Goal: Task Accomplishment & Management: Complete application form

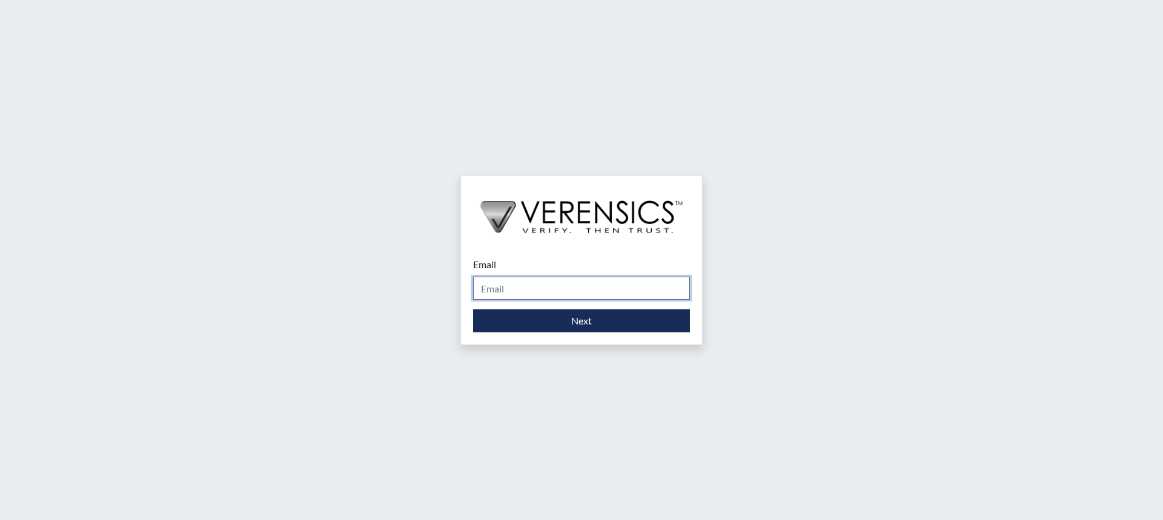
click at [550, 293] on input "Email" at bounding box center [581, 288] width 217 height 23
type input "[PERSON_NAME][EMAIL_ADDRESS][DOMAIN_NAME]"
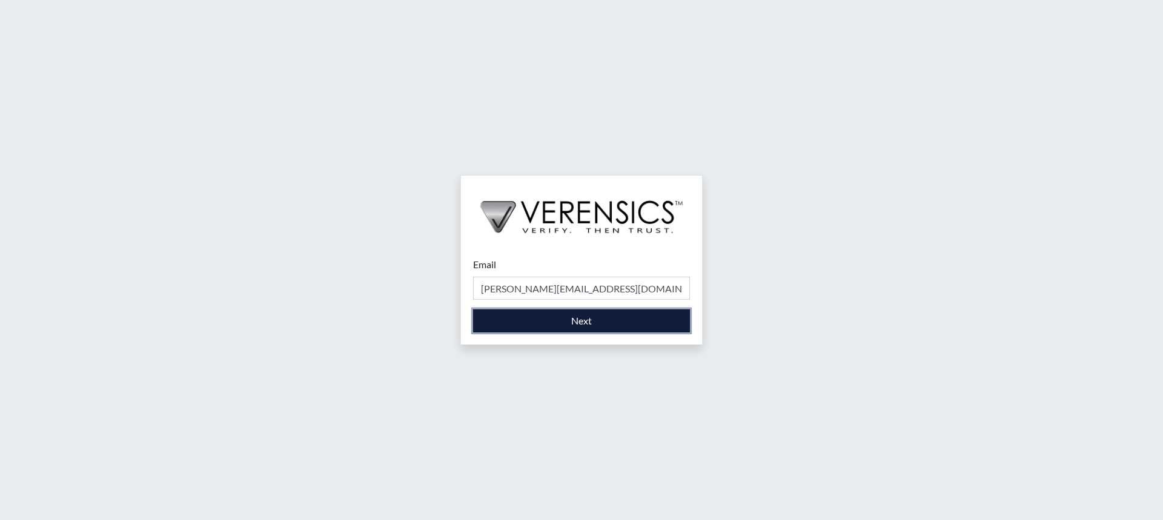
click at [644, 321] on button "Next" at bounding box center [581, 320] width 217 height 23
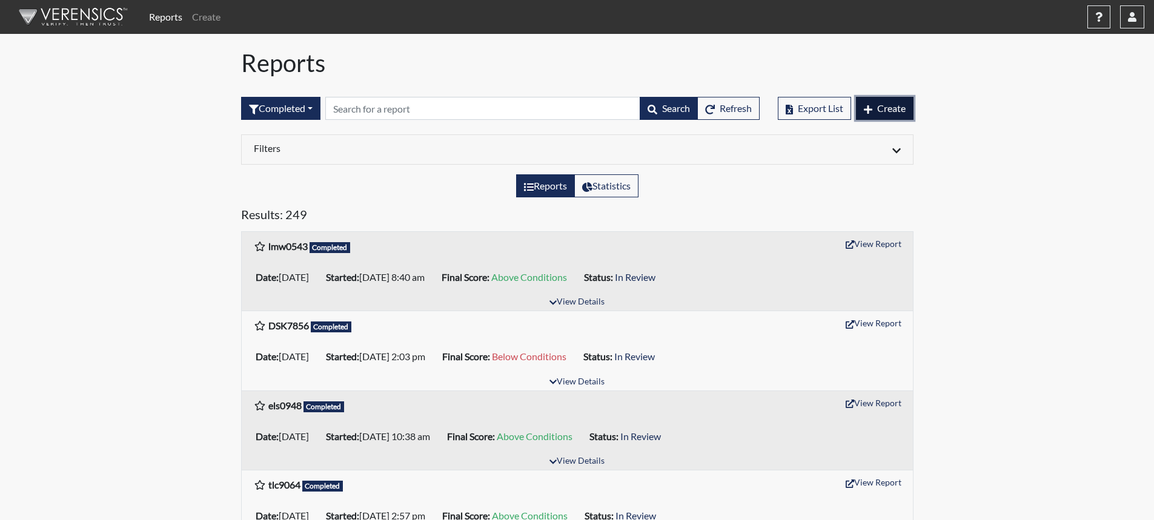
click at [881, 113] on span "Create" at bounding box center [891, 108] width 28 height 12
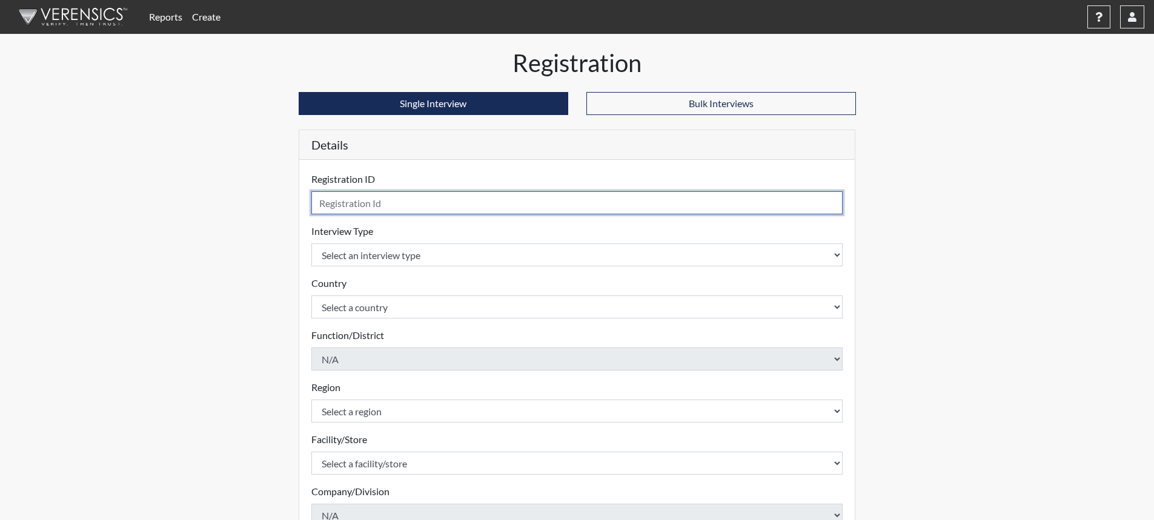
click at [519, 204] on input "text" at bounding box center [577, 202] width 532 height 23
type input "miu6007"
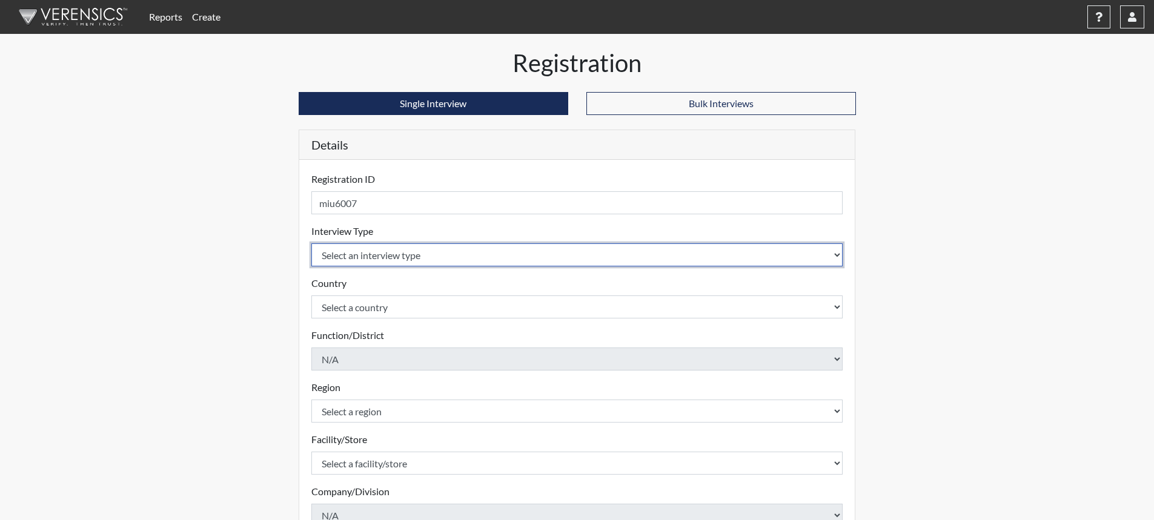
click at [491, 250] on select "Select an interview type Corrections Pre-Employment" at bounding box center [577, 254] width 532 height 23
select select "ff733e93-e1bf-11ea-9c9f-0eff0cf7eb8f"
click at [311, 243] on select "Select an interview type Corrections Pre-Employment" at bounding box center [577, 254] width 532 height 23
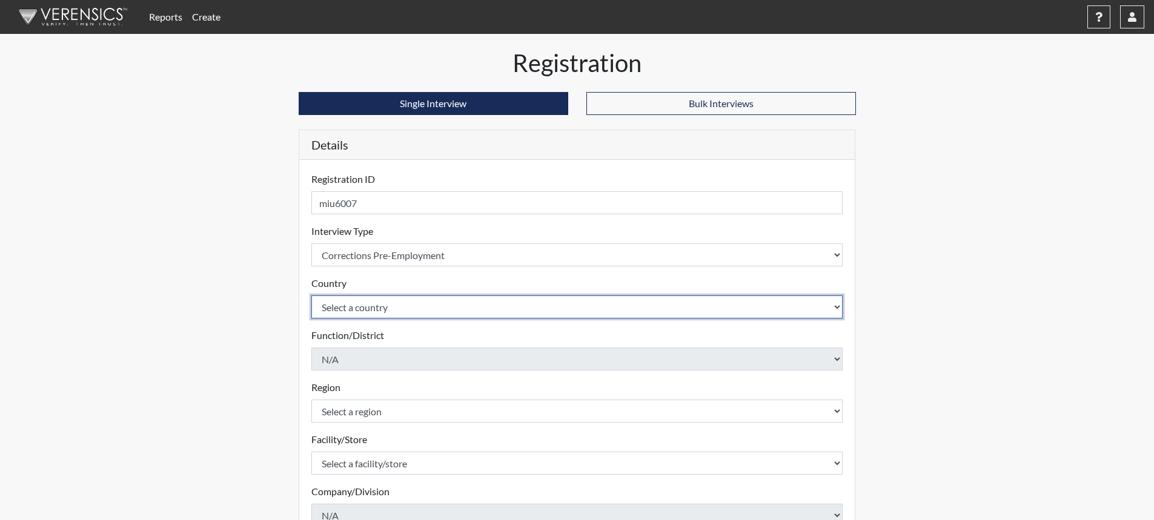
click at [494, 312] on select "Select a country [GEOGRAPHIC_DATA] [GEOGRAPHIC_DATA]" at bounding box center [577, 307] width 532 height 23
select select "united-states-of-[GEOGRAPHIC_DATA]"
click at [311, 296] on select "Select a country [GEOGRAPHIC_DATA] [GEOGRAPHIC_DATA]" at bounding box center [577, 307] width 532 height 23
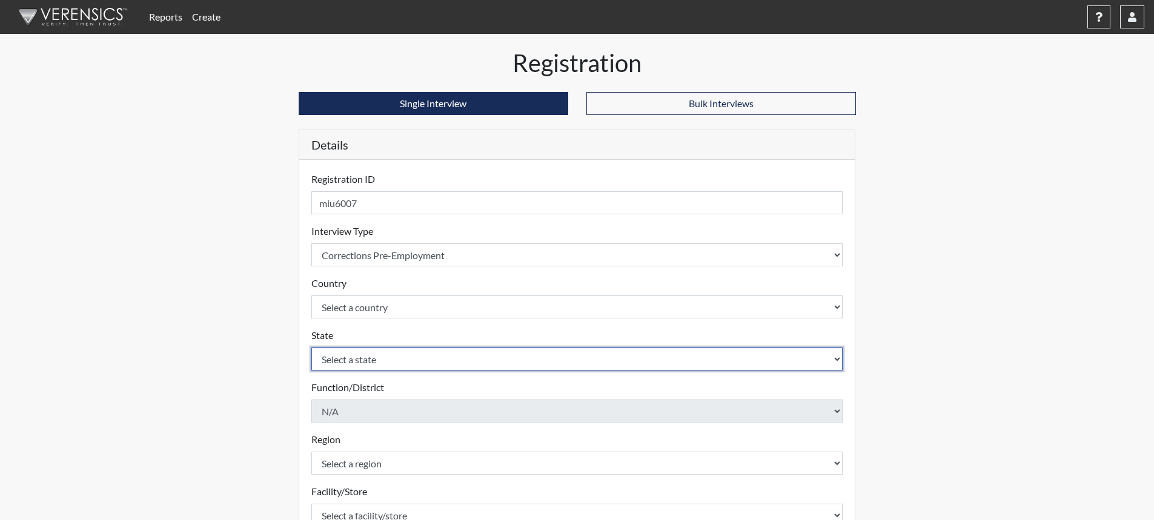
click at [481, 364] on select "Select a state [US_STATE] [US_STATE] [US_STATE] [US_STATE] [US_STATE] [US_STATE…" at bounding box center [577, 359] width 532 height 23
select select "GA"
click at [311, 348] on select "Select a state [US_STATE] [US_STATE] [US_STATE] [US_STATE] [US_STATE] [US_STATE…" at bounding box center [577, 359] width 532 height 23
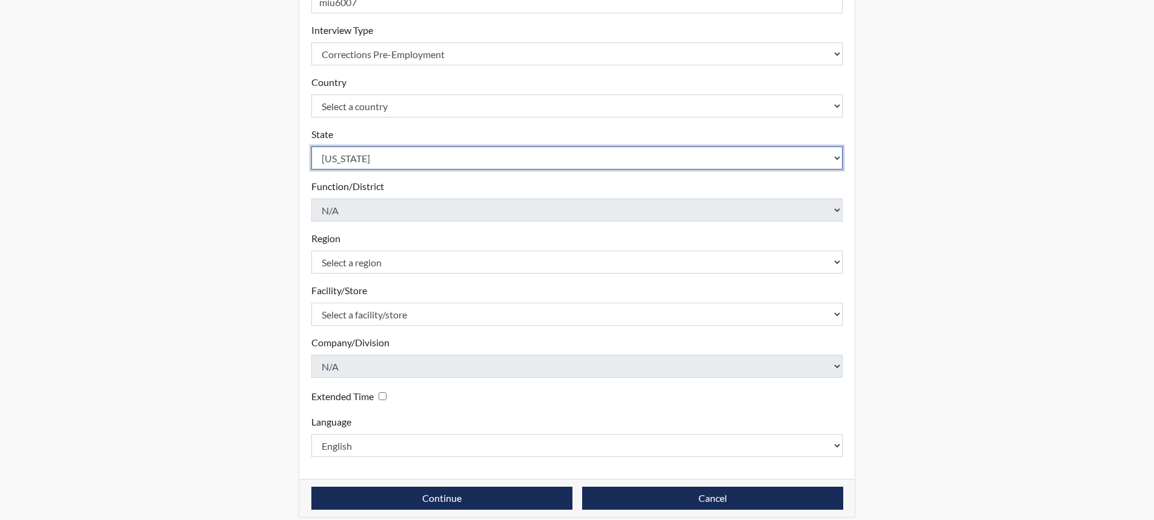
scroll to position [213, 0]
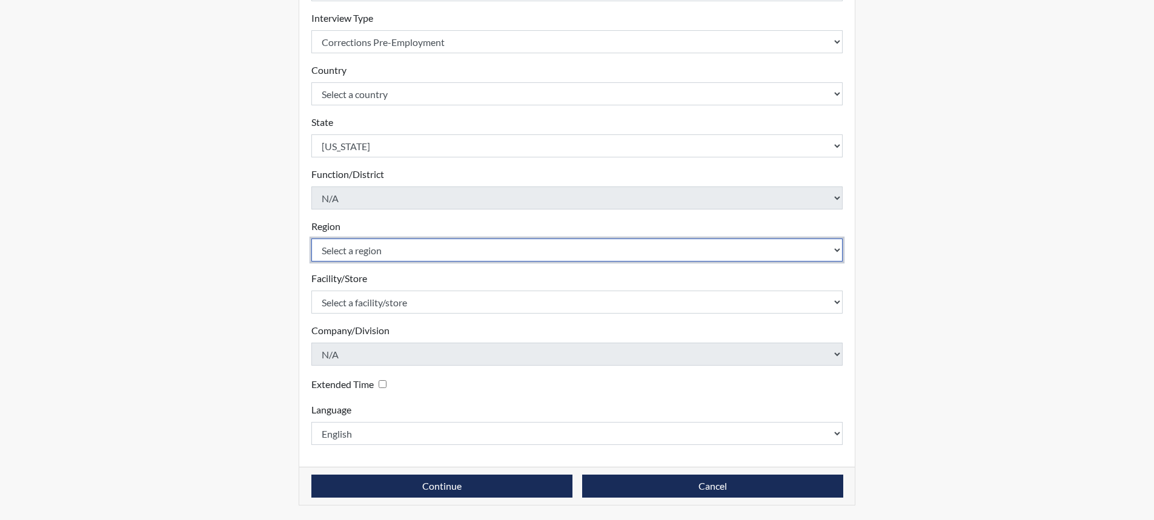
click at [436, 247] on select "Select a region [GEOGRAPHIC_DATA]" at bounding box center [577, 250] width 532 height 23
select select "743fb50d-a618-40f0-9631-f2ad6878b8a9"
click at [311, 239] on select "Select a region [GEOGRAPHIC_DATA]" at bounding box center [577, 250] width 532 height 23
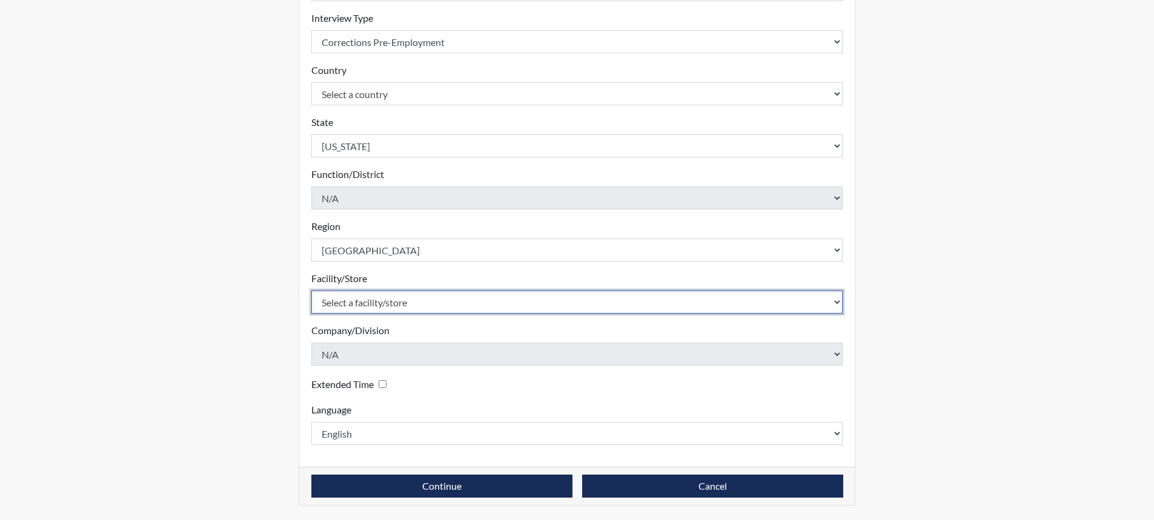
click at [448, 305] on select "Select a facility/store [PERSON_NAME]" at bounding box center [577, 302] width 532 height 23
select select "8e910059-186f-4f58-84aa-e2c3cd0b85af"
click at [311, 291] on select "Select a facility/store [PERSON_NAME]" at bounding box center [577, 302] width 532 height 23
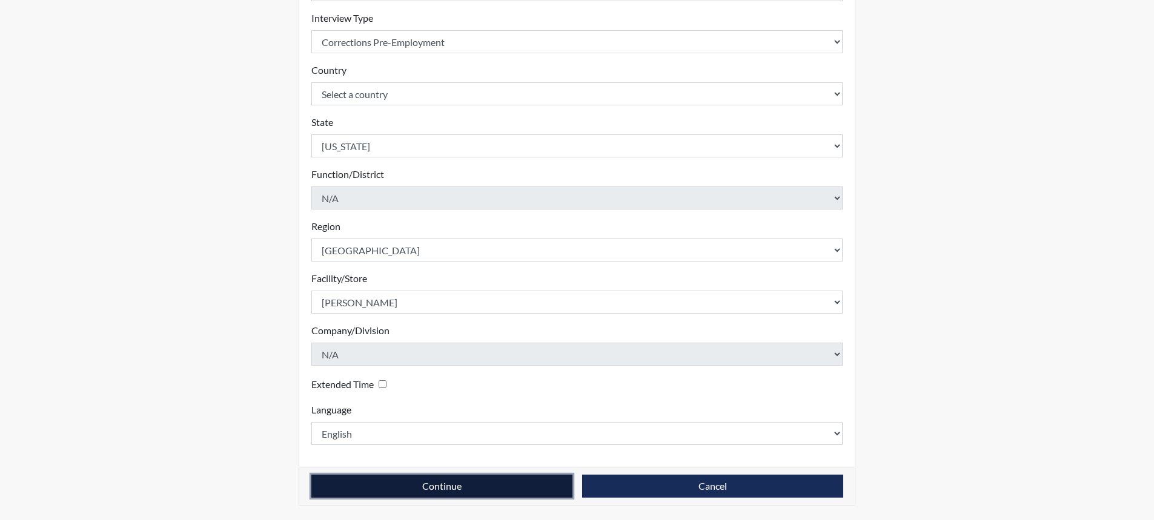
click at [439, 492] on button "Continue" at bounding box center [441, 486] width 261 height 23
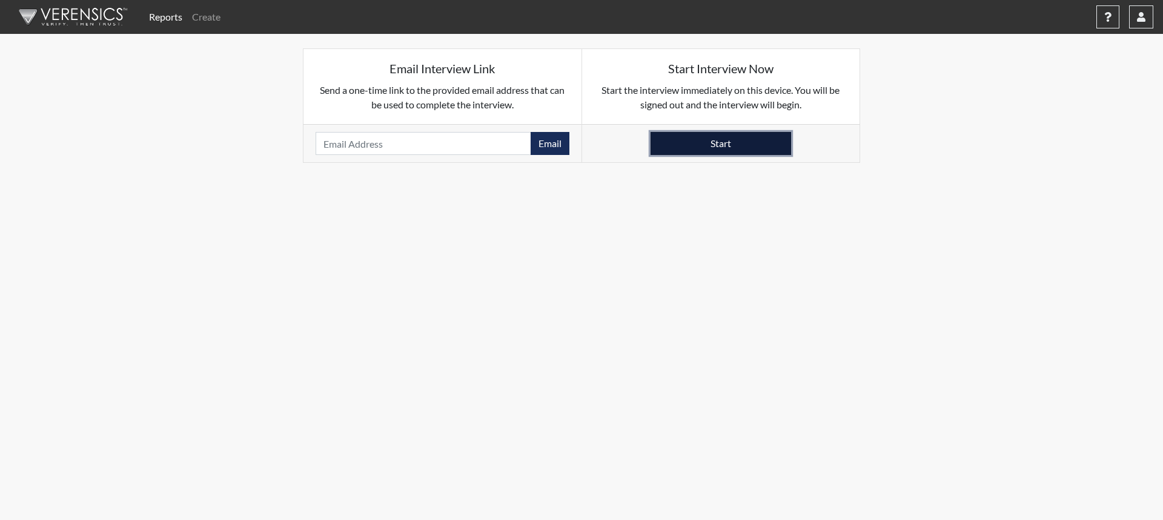
click at [720, 138] on button "Start" at bounding box center [720, 143] width 141 height 23
